Goal: Task Accomplishment & Management: Use online tool/utility

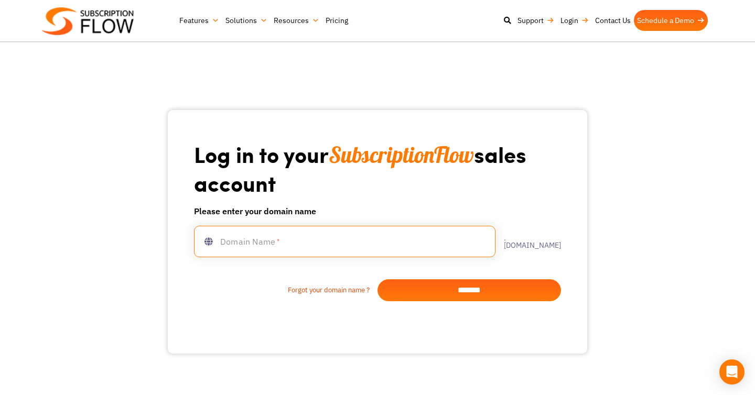
click at [267, 252] on input "text" at bounding box center [345, 241] width 302 height 31
click at [244, 241] on input "**********" at bounding box center [345, 241] width 302 height 31
type input "**********"
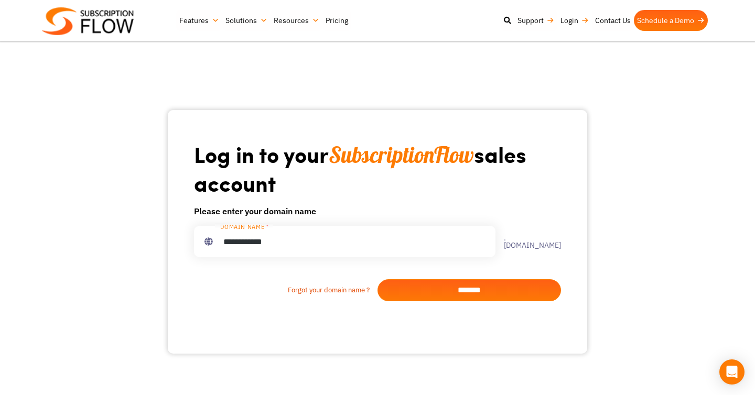
click at [423, 287] on input "*******" at bounding box center [470, 291] width 184 height 22
